Goal: Task Accomplishment & Management: Manage account settings

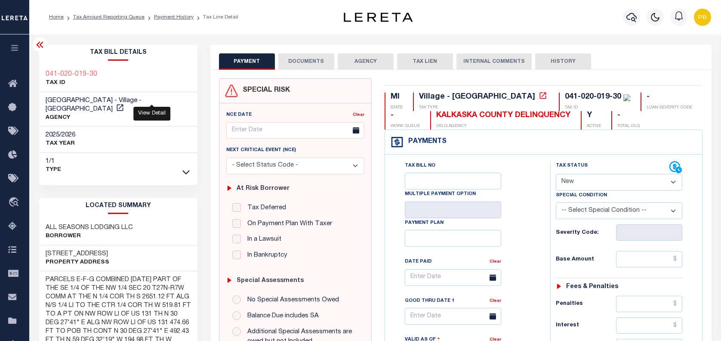
select select "NW2"
click at [630, 19] on icon "button" at bounding box center [632, 17] width 10 height 10
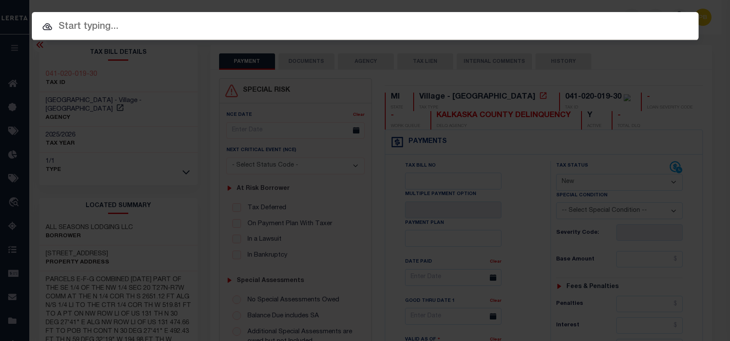
paste input "90010046"
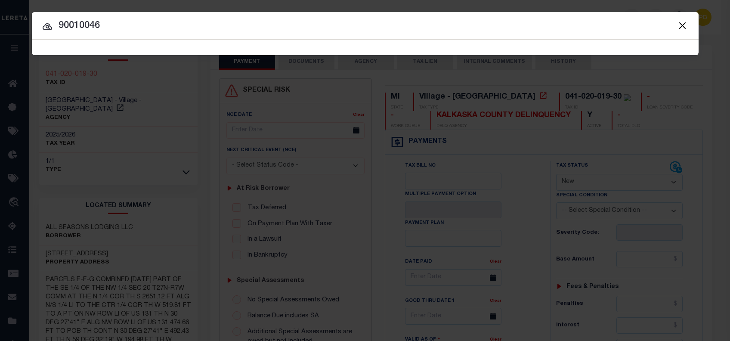
type input "90010046"
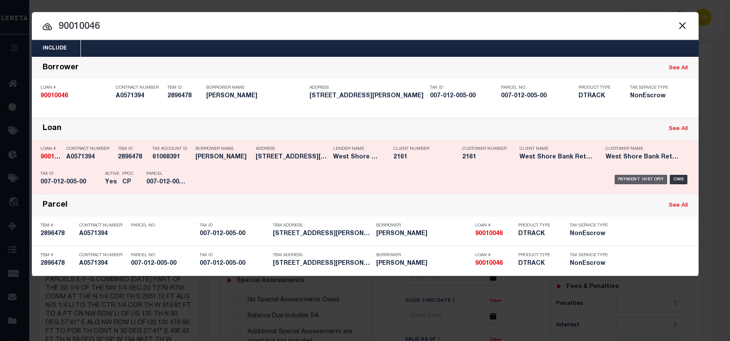
click at [644, 179] on div "Payment History" at bounding box center [641, 179] width 53 height 9
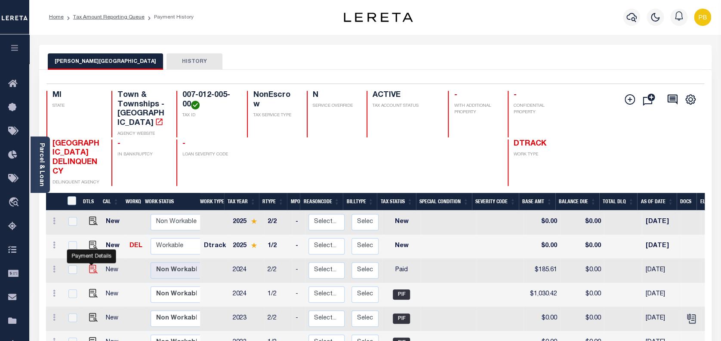
click at [90, 265] on img "" at bounding box center [93, 269] width 9 height 9
checkbox input "true"
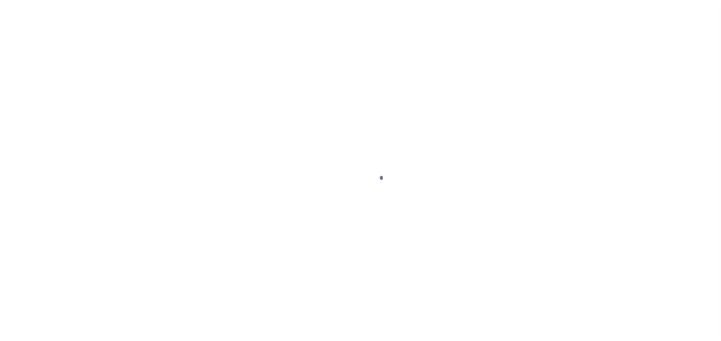
checkbox input "false"
type input "07/22/2025"
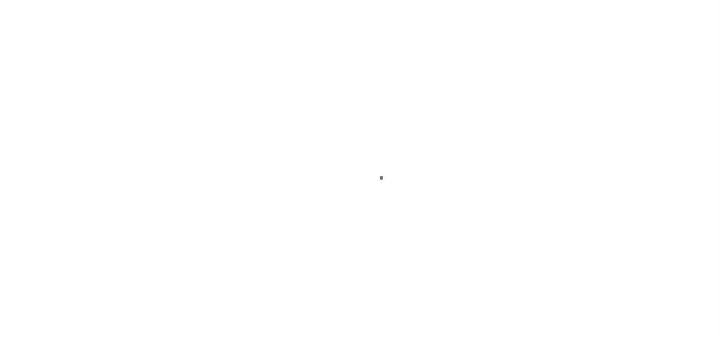
select select "PYD"
type input "$185.61"
type input "$0"
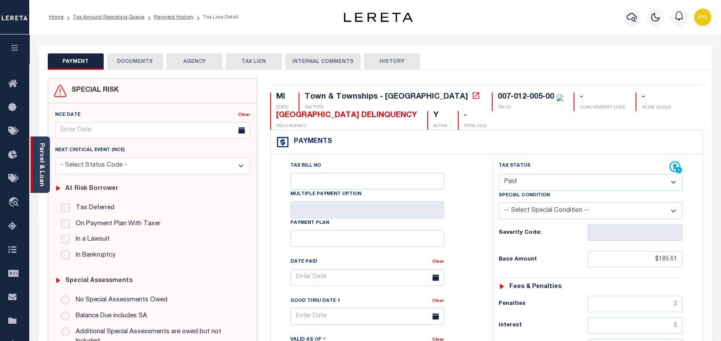
click at [44, 183] on div "Parcel & Loan" at bounding box center [40, 164] width 19 height 56
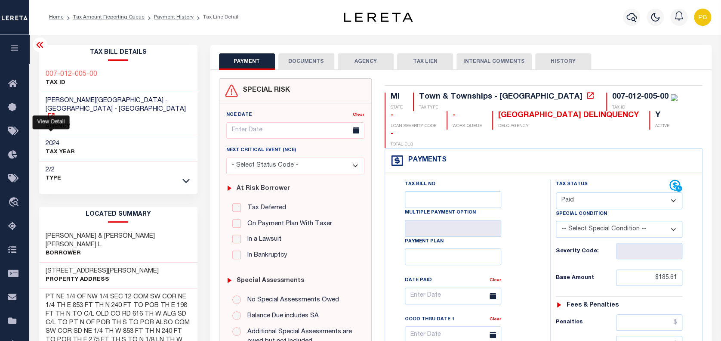
click at [51, 112] on icon at bounding box center [51, 116] width 9 height 9
click at [50, 113] on icon at bounding box center [51, 116] width 6 height 6
drag, startPoint x: 679, startPoint y: 261, endPoint x: 644, endPoint y: 260, distance: 34.4
click at [644, 269] on input "$185.61" at bounding box center [649, 277] width 66 height 16
